Goal: Task Accomplishment & Management: Use online tool/utility

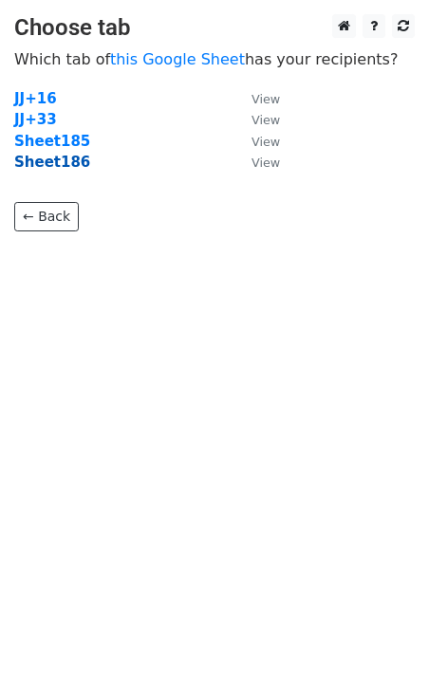
click at [64, 166] on strong "Sheet186" at bounding box center [52, 162] width 76 height 17
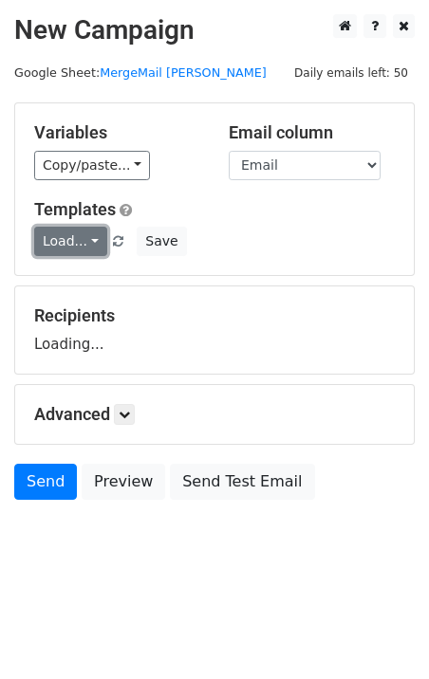
click at [68, 236] on link "Load..." at bounding box center [70, 241] width 73 height 29
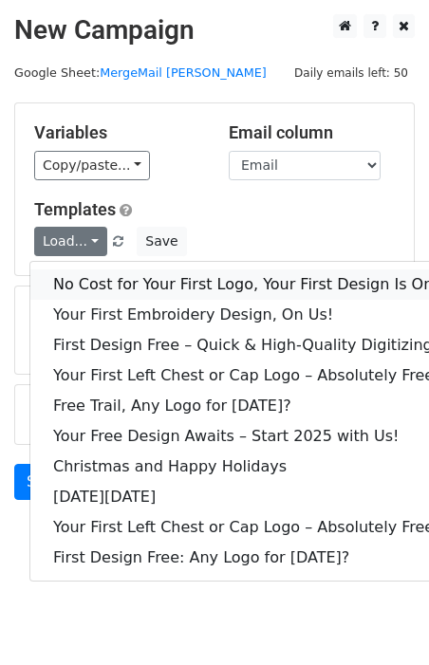
click at [102, 271] on link "No Cost for Your First Logo, Your First Design Is On Us!" at bounding box center [257, 284] width 455 height 30
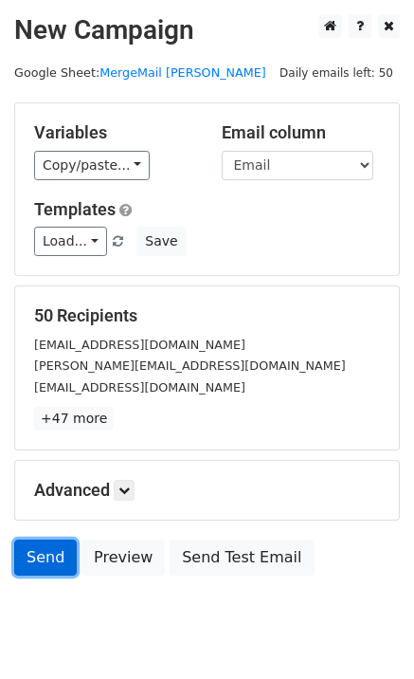
click at [47, 555] on link "Send" at bounding box center [45, 558] width 63 height 36
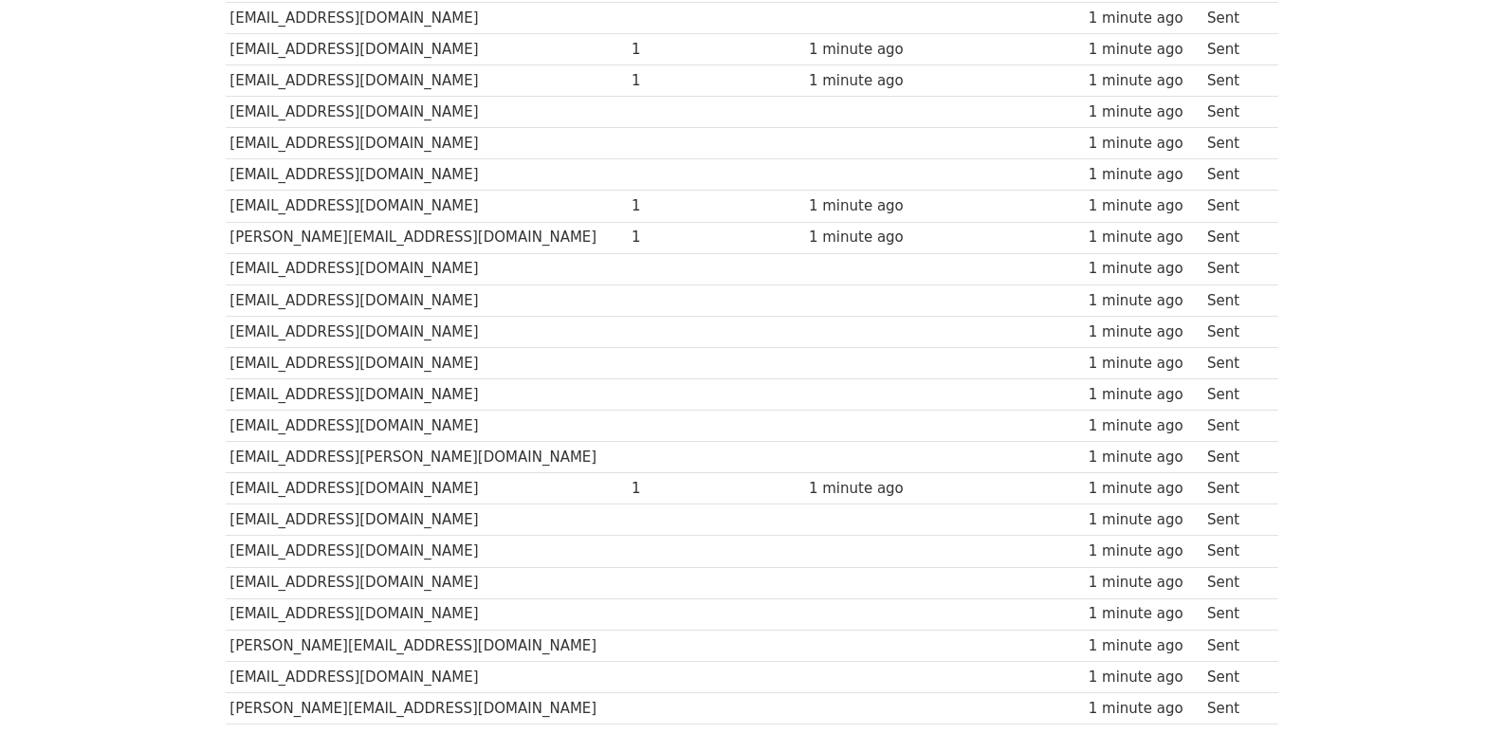
scroll to position [1264, 0]
